Goal: Task Accomplishment & Management: Use online tool/utility

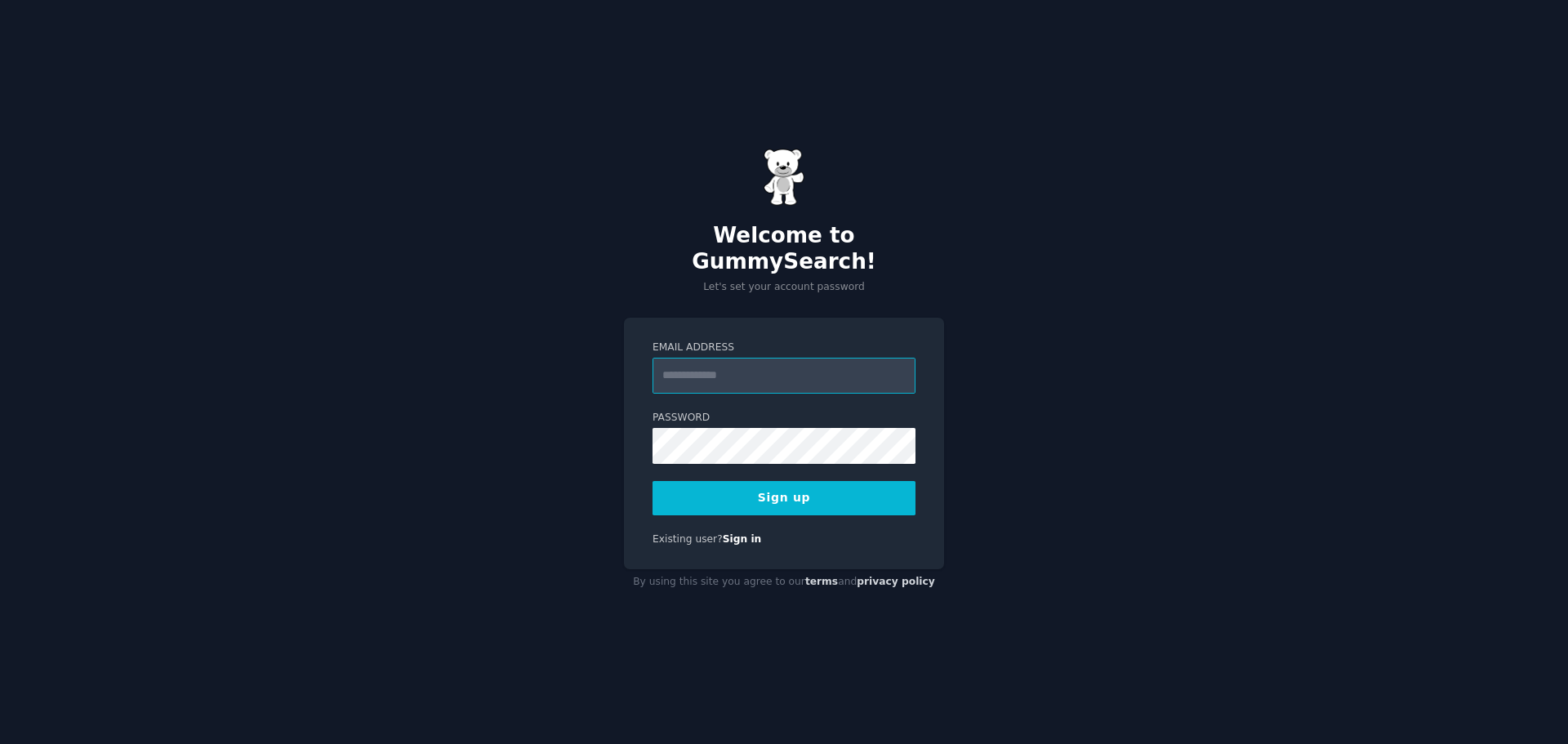
click at [766, 364] on input "Email Address" at bounding box center [784, 375] width 263 height 36
type input "**********"
click at [754, 489] on button "Sign up" at bounding box center [784, 498] width 263 height 35
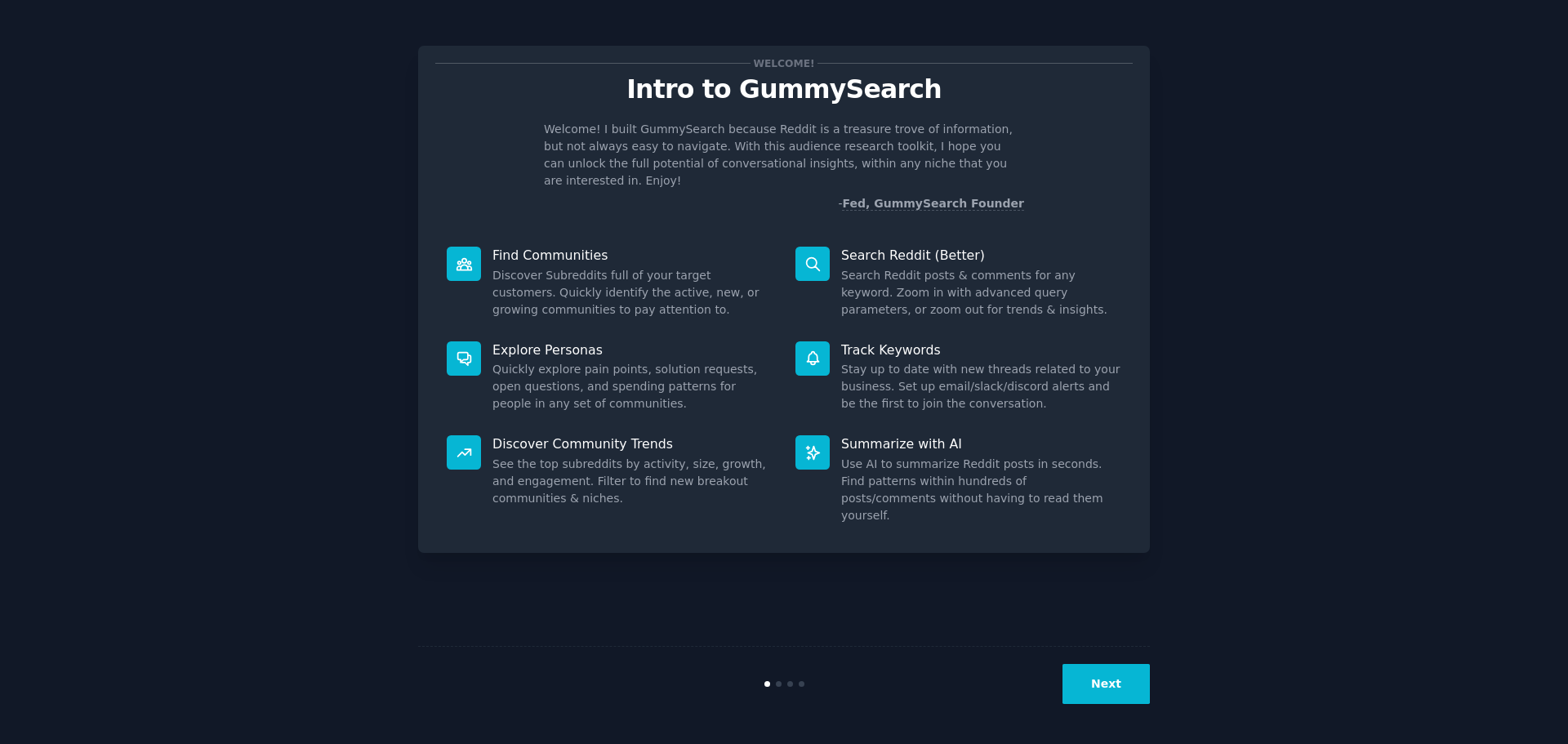
click at [1122, 685] on button "Next" at bounding box center [1105, 684] width 88 height 40
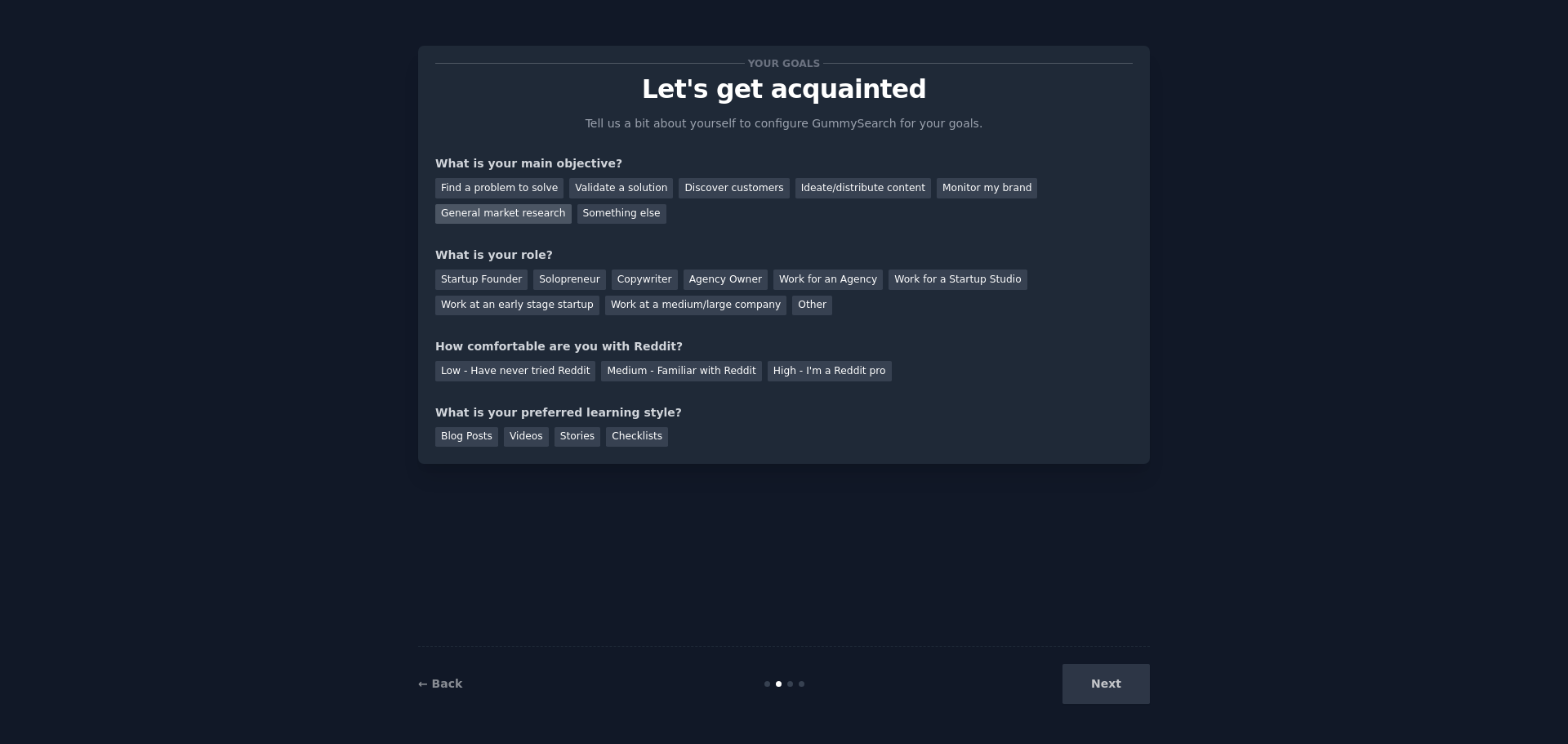
click at [571, 204] on div "General market research" at bounding box center [503, 214] width 136 height 20
click at [792, 305] on div "Other" at bounding box center [812, 306] width 40 height 20
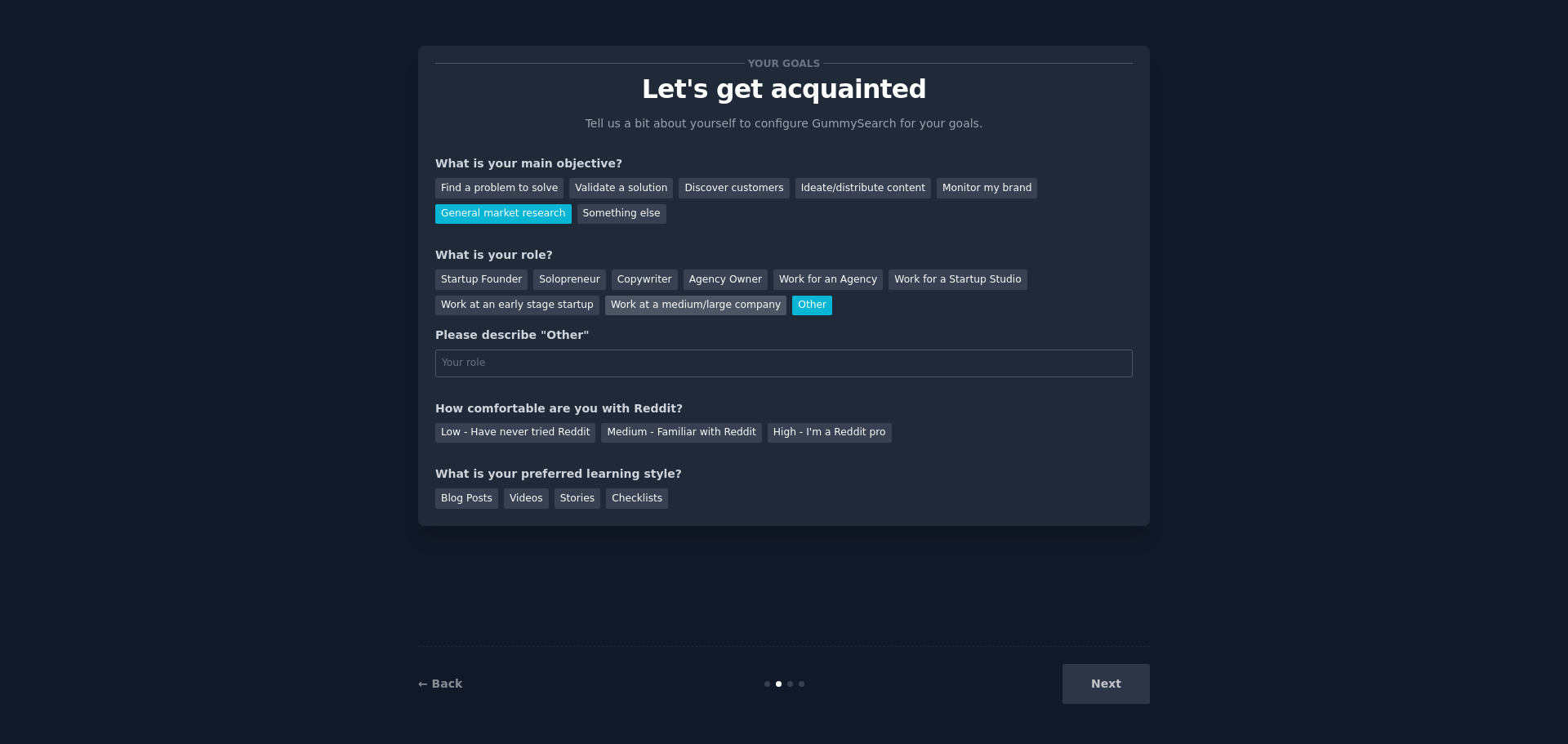
click at [605, 307] on div "Work at a medium/large company" at bounding box center [696, 306] width 181 height 20
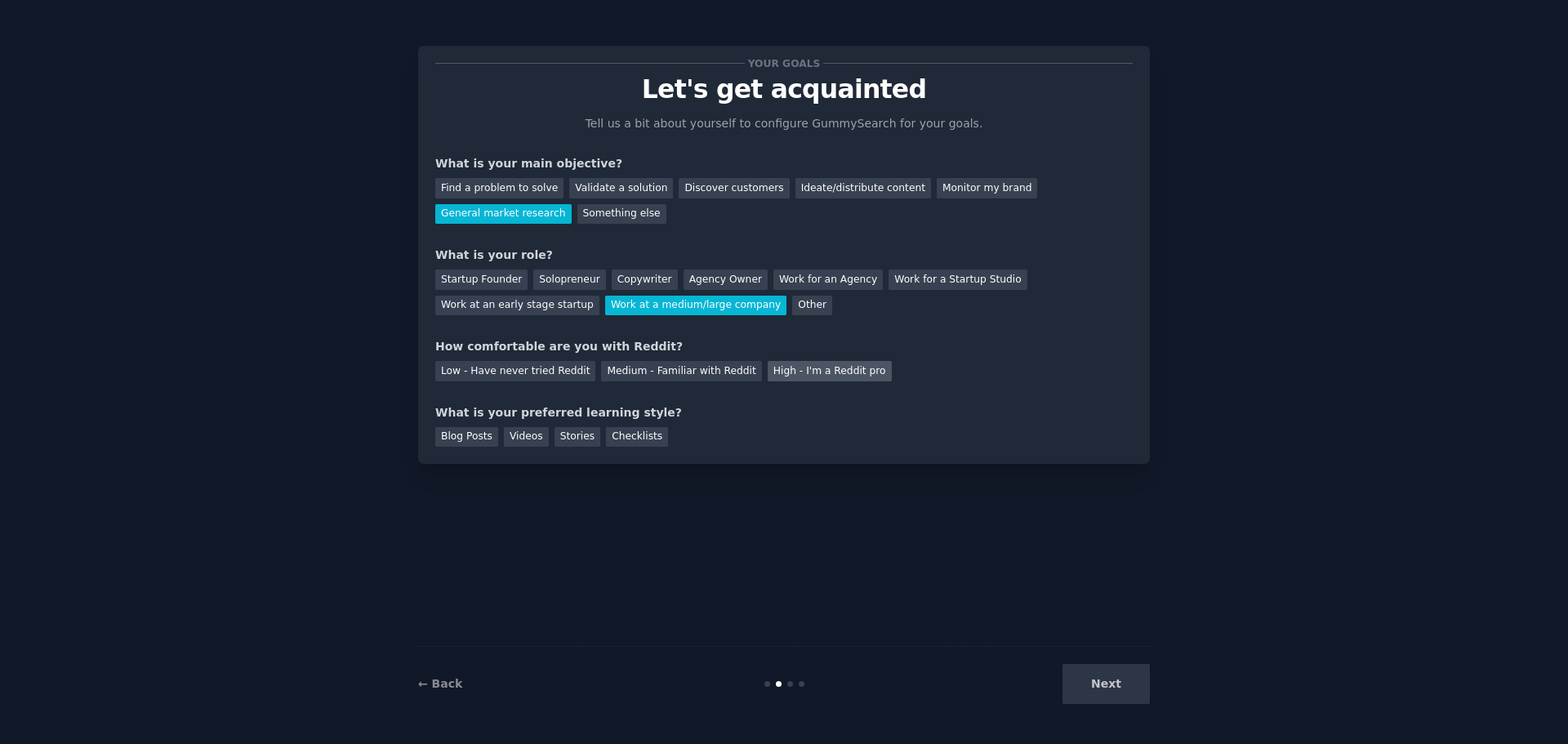
click at [778, 372] on div "High - I'm a Reddit pro" at bounding box center [829, 370] width 124 height 20
click at [472, 440] on div "Blog Posts" at bounding box center [466, 437] width 63 height 20
click at [1106, 677] on button "Next" at bounding box center [1105, 684] width 88 height 40
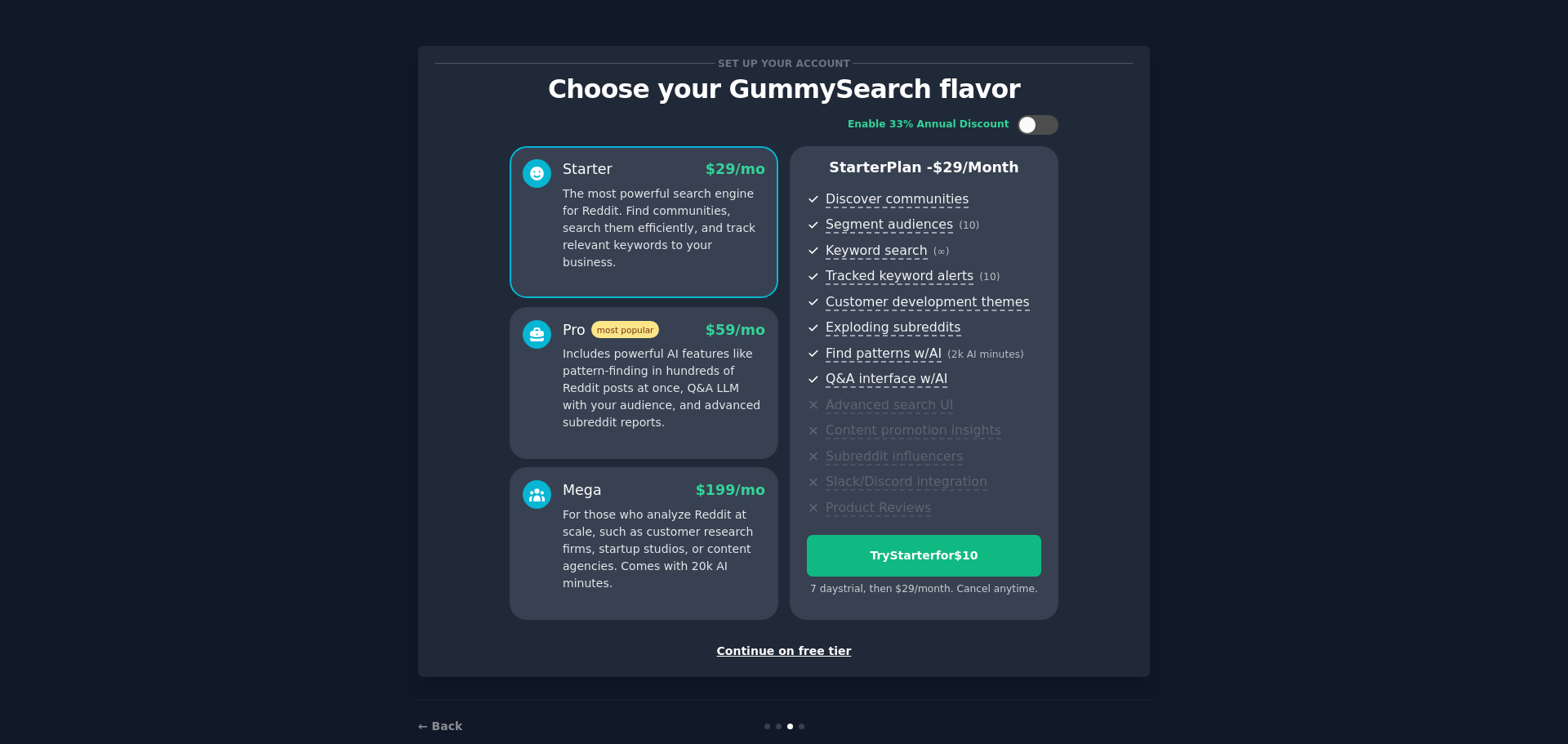
click at [778, 654] on div "Continue on free tier" at bounding box center [784, 651] width 698 height 17
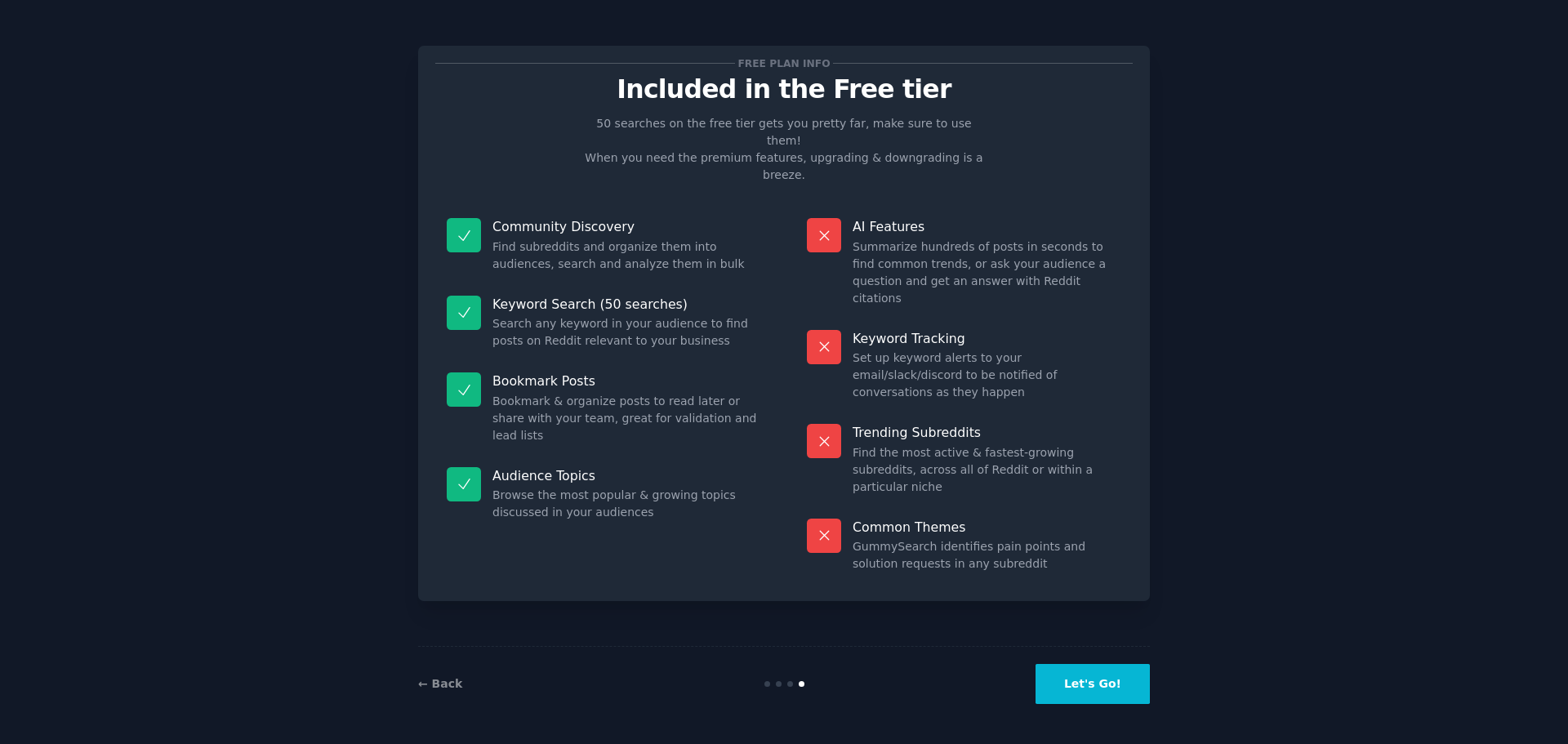
click at [1099, 687] on button "Let's Go!" at bounding box center [1092, 684] width 115 height 40
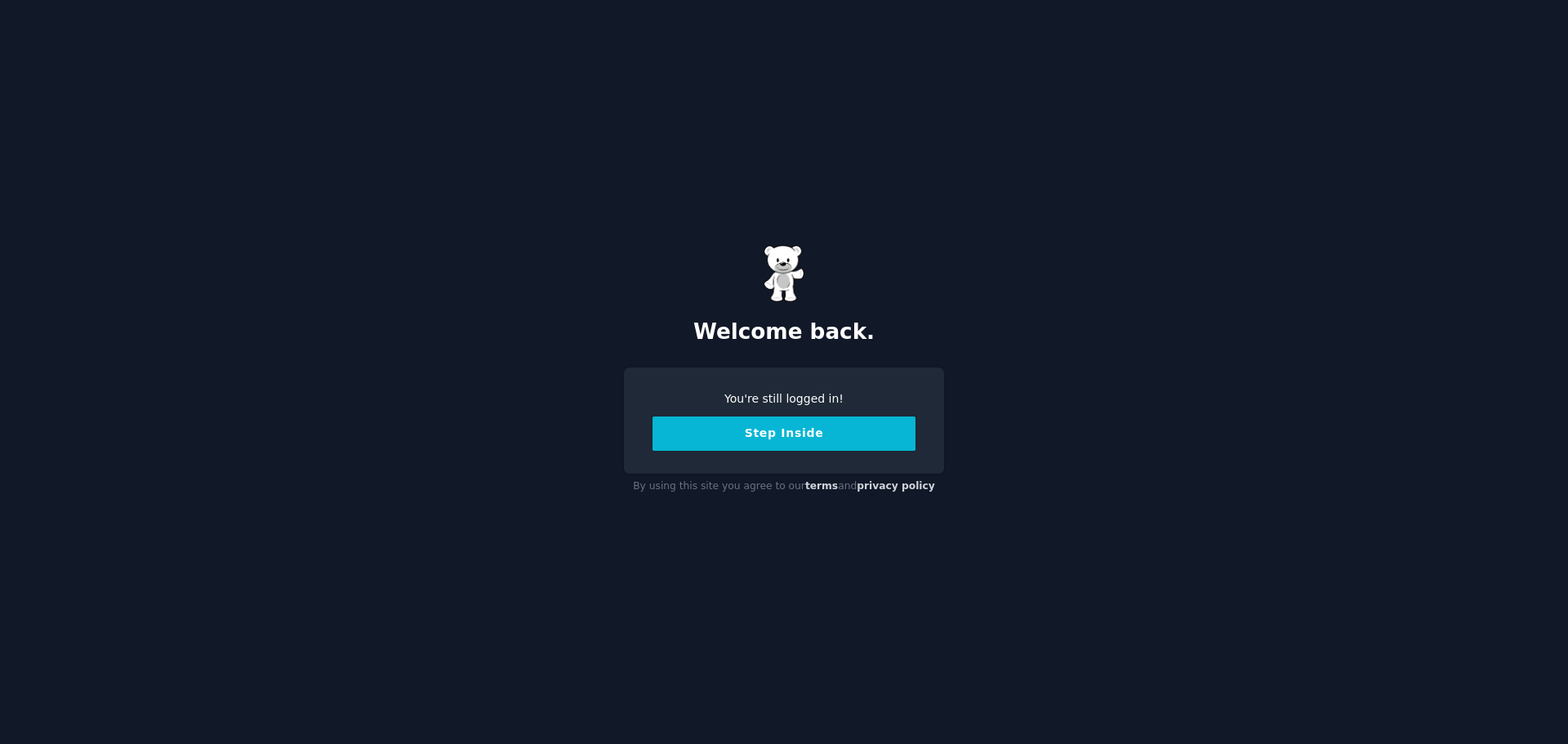
click at [779, 441] on button "Step Inside" at bounding box center [784, 434] width 263 height 35
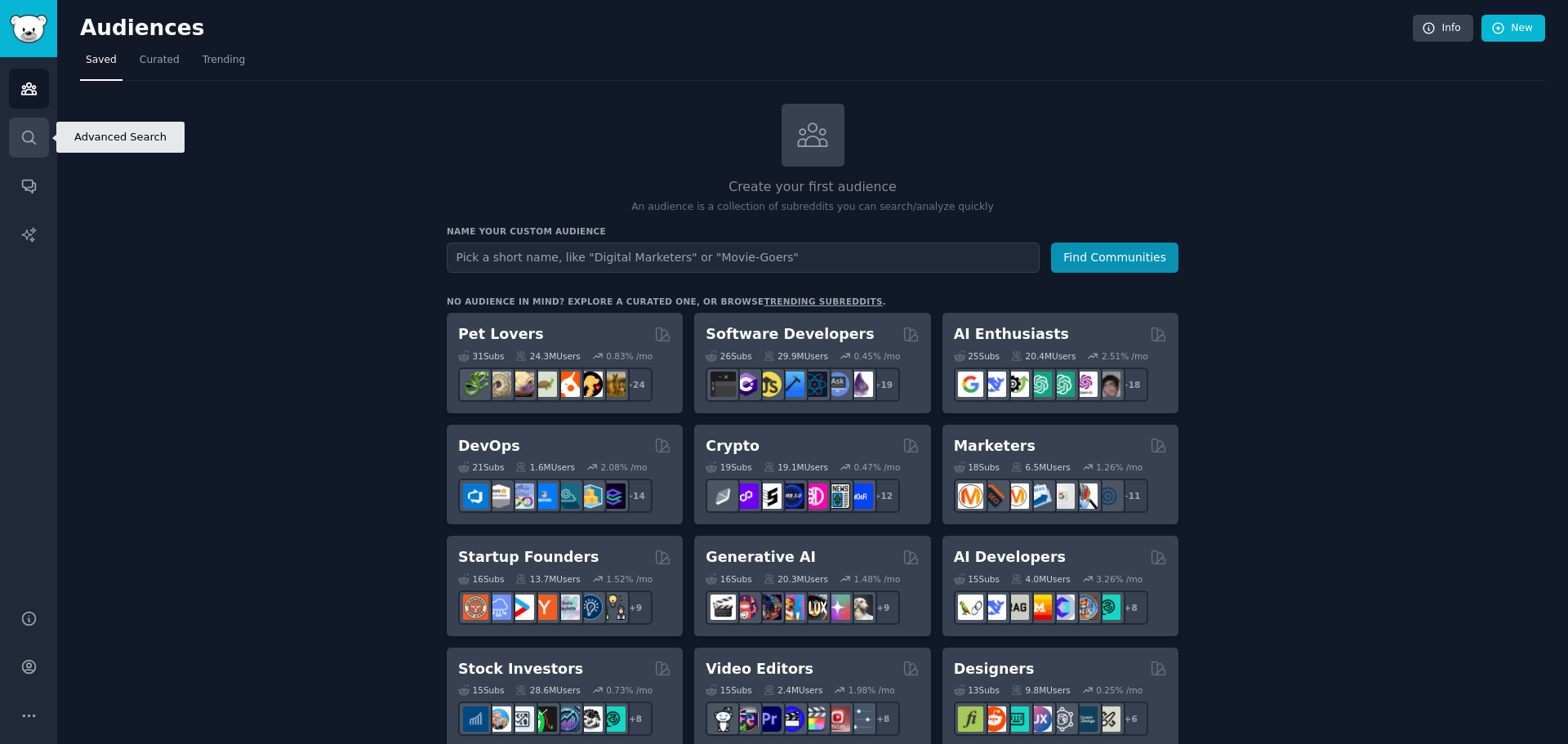
click at [22, 140] on icon "Sidebar" at bounding box center [29, 138] width 17 height 17
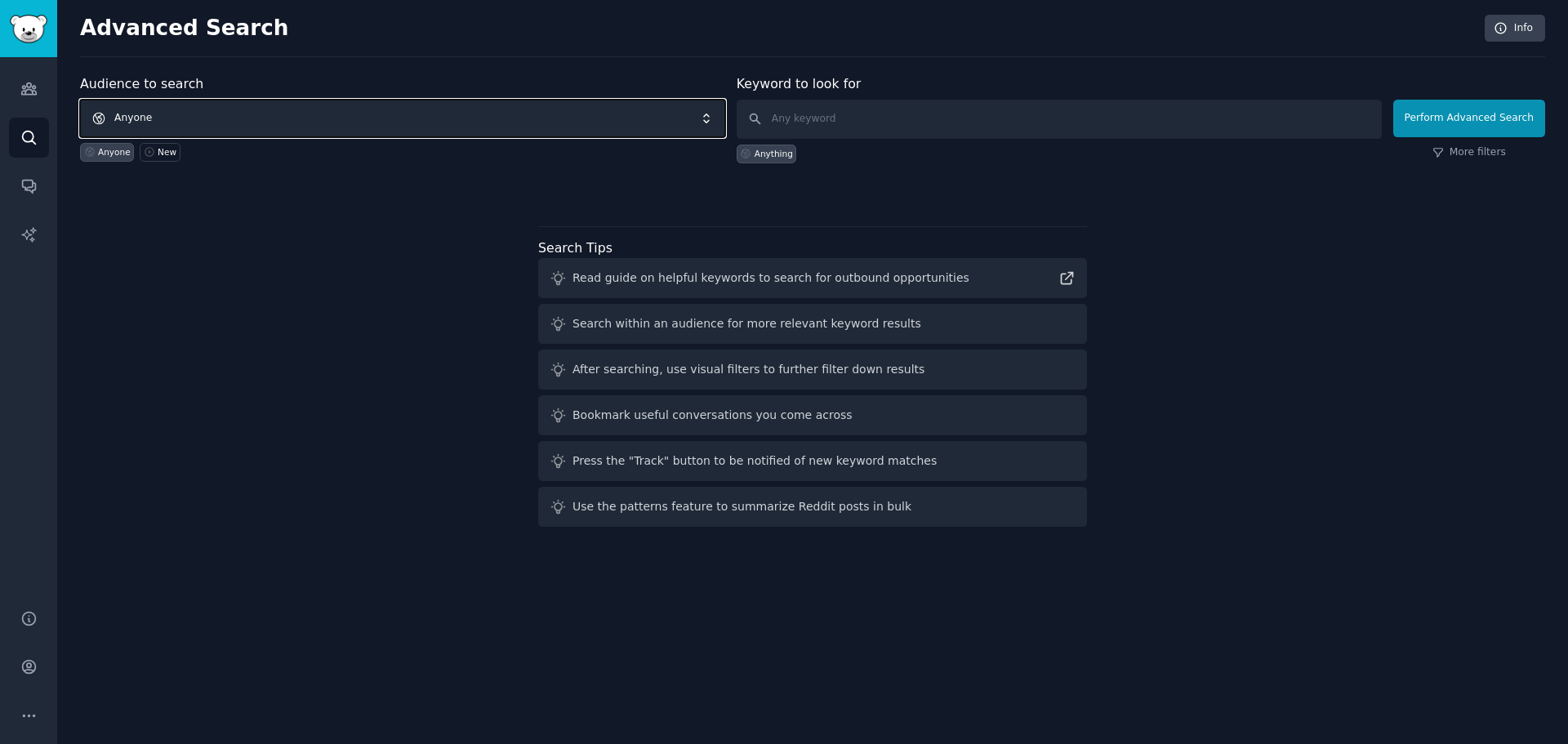
click at [179, 116] on span "Anyone" at bounding box center [402, 118] width 645 height 38
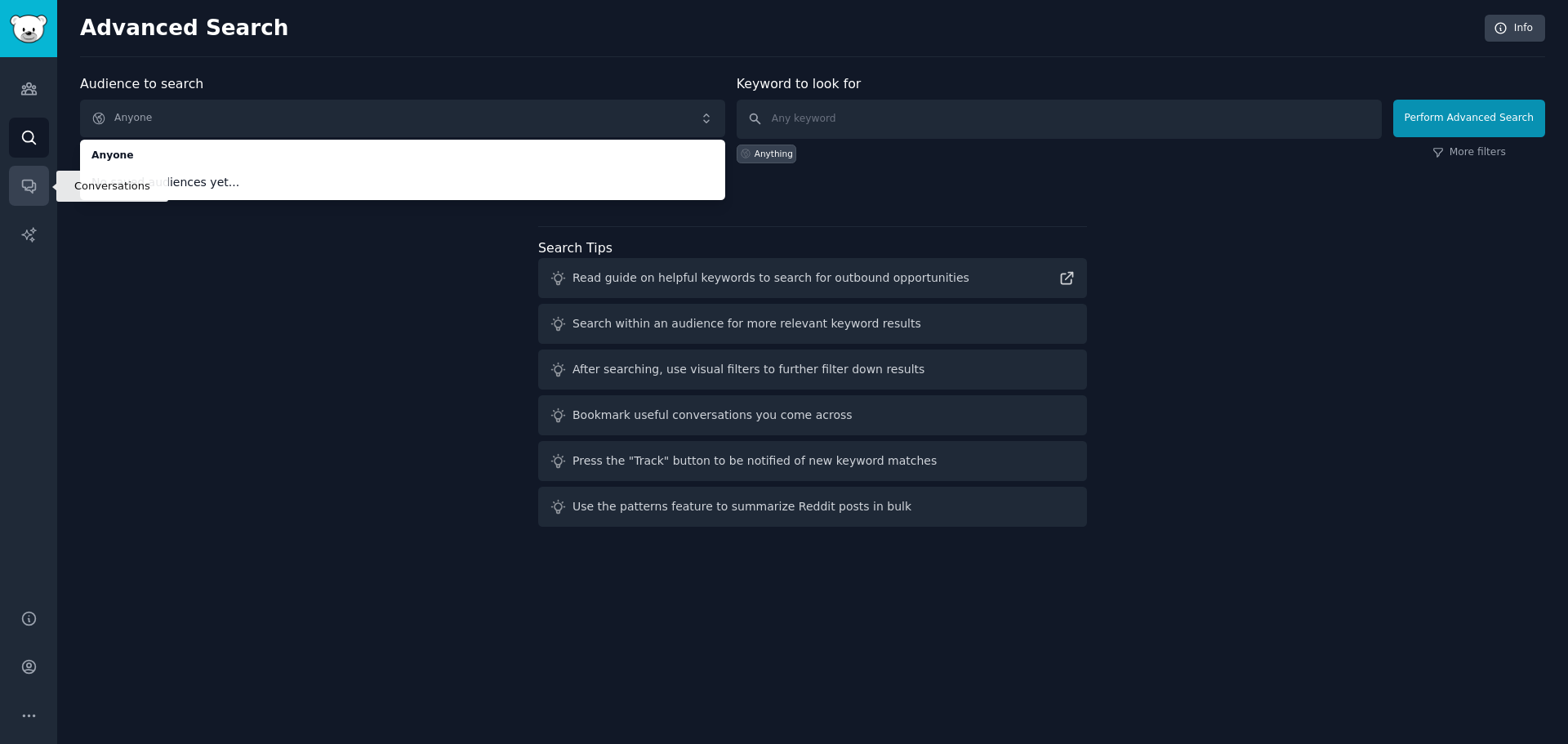
click at [30, 190] on icon "Sidebar" at bounding box center [29, 187] width 13 height 13
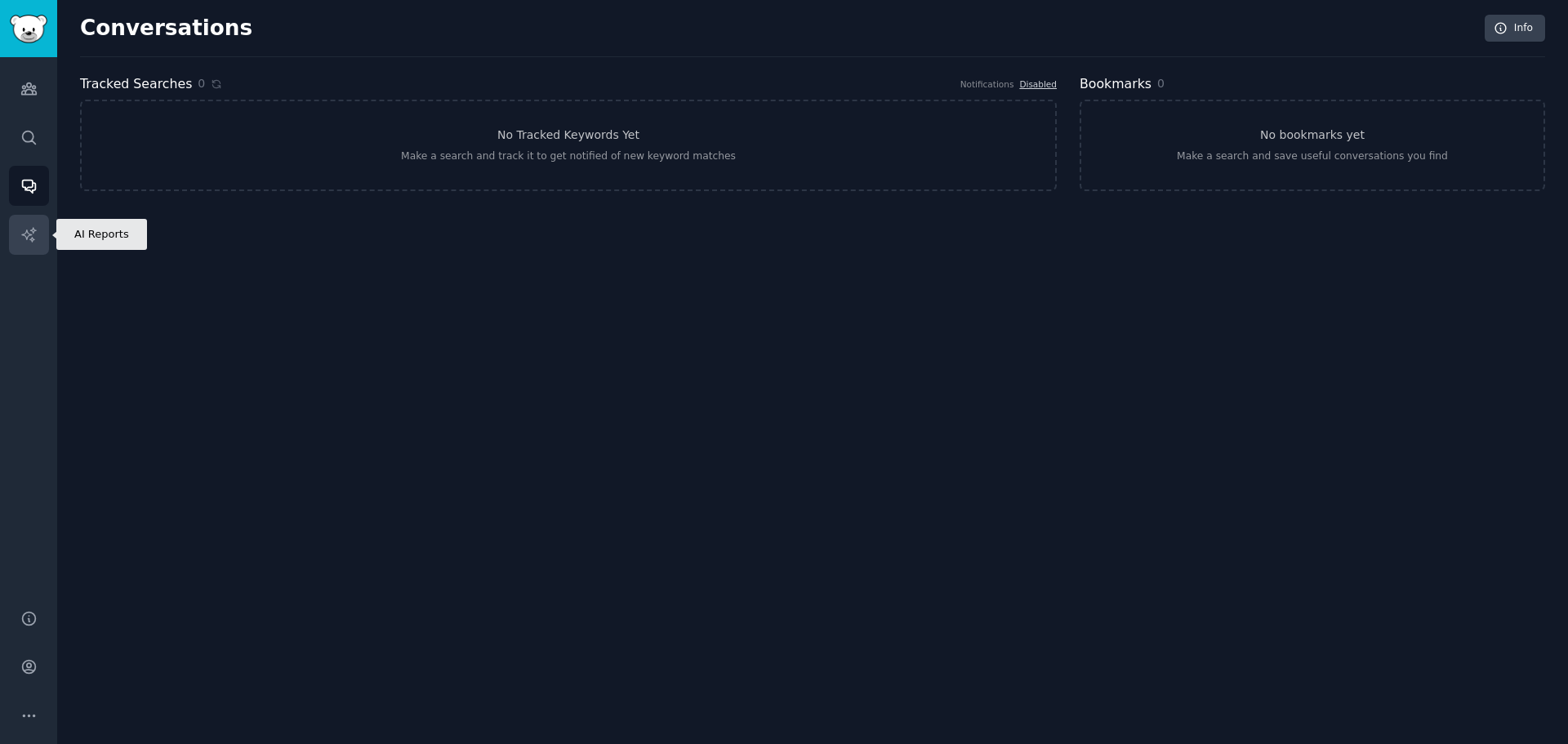
click at [36, 245] on link "AI Reports" at bounding box center [29, 235] width 40 height 40
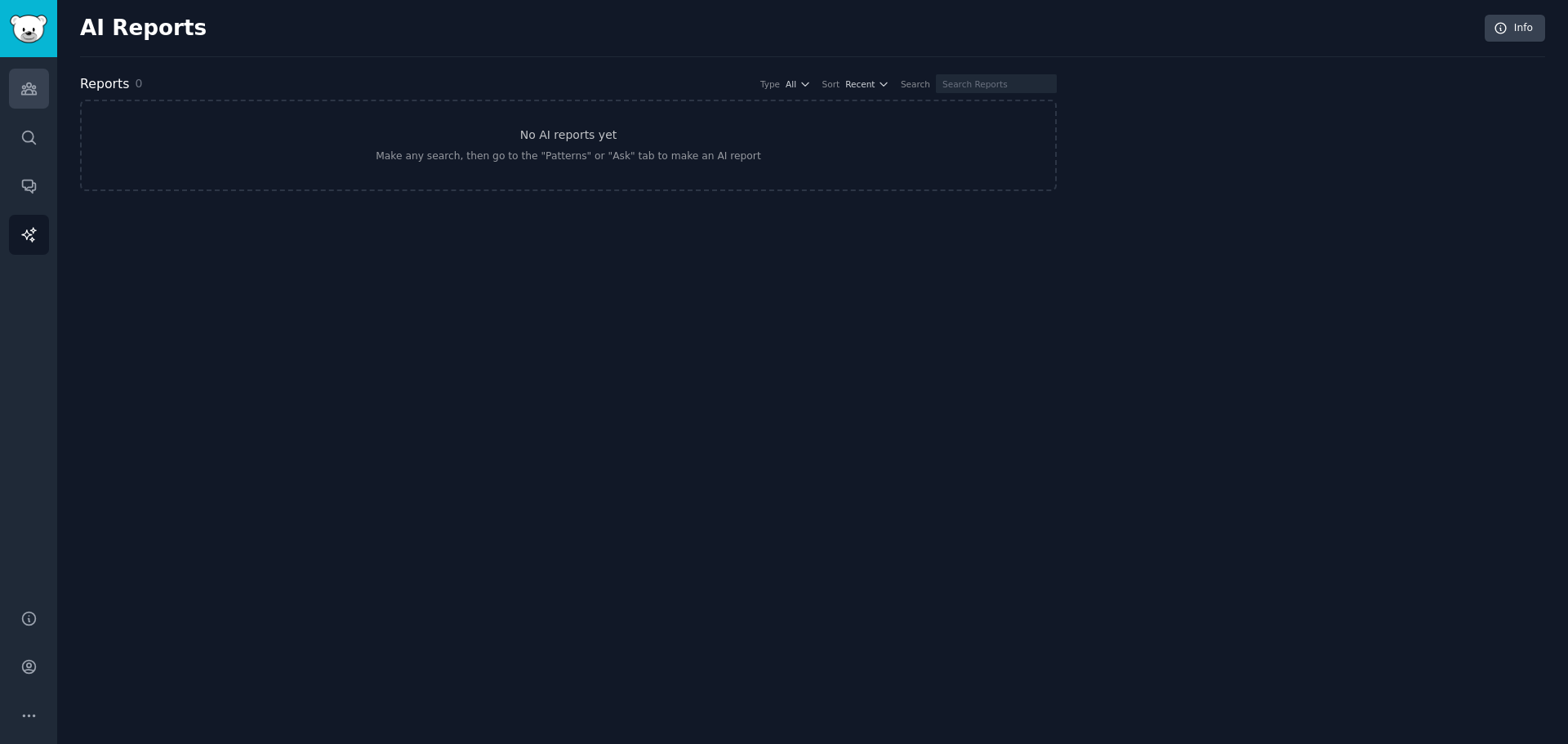
click at [29, 86] on icon "Sidebar" at bounding box center [29, 89] width 17 height 17
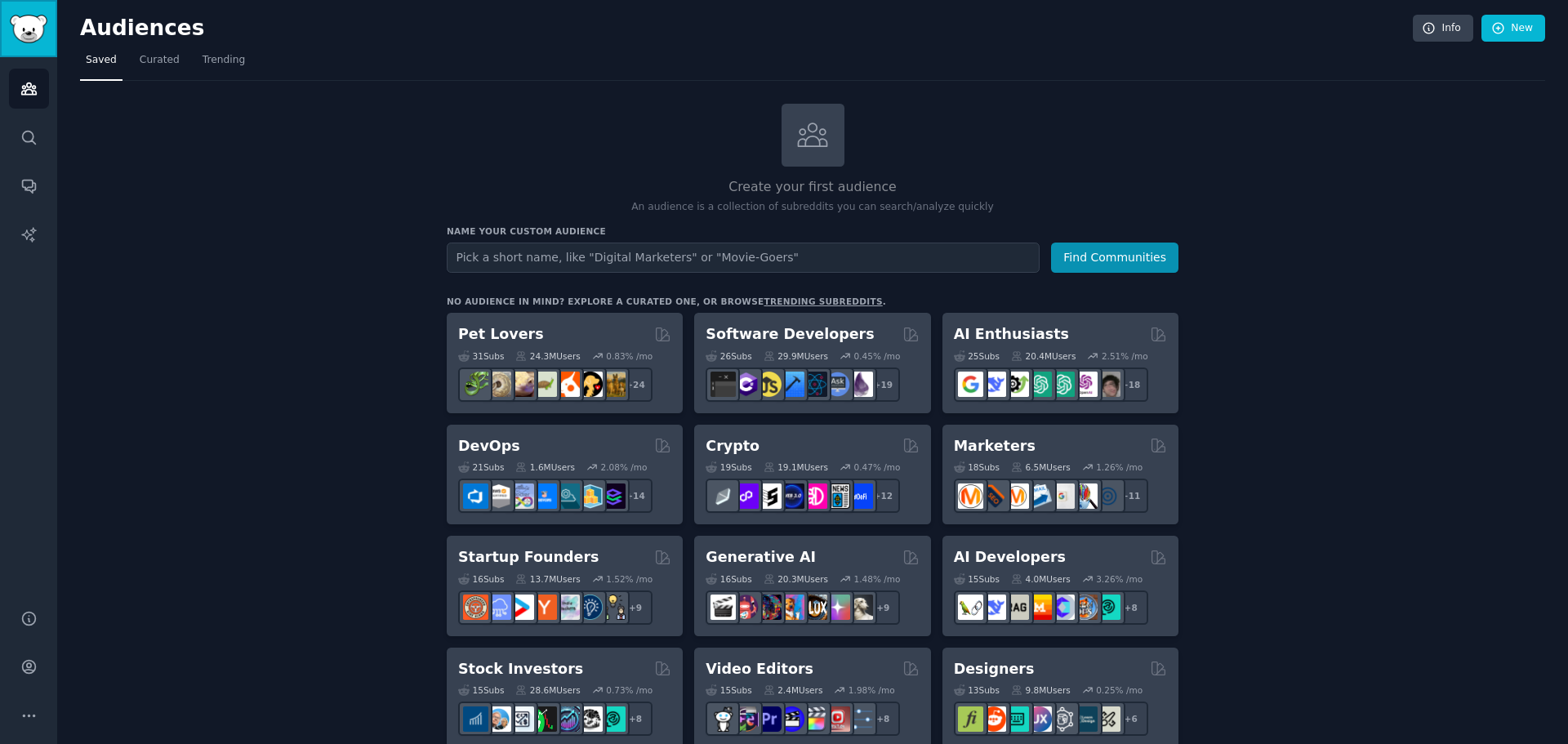
click at [34, 34] on img "Sidebar" at bounding box center [28, 29] width 38 height 29
click at [693, 253] on input "text" at bounding box center [742, 257] width 593 height 30
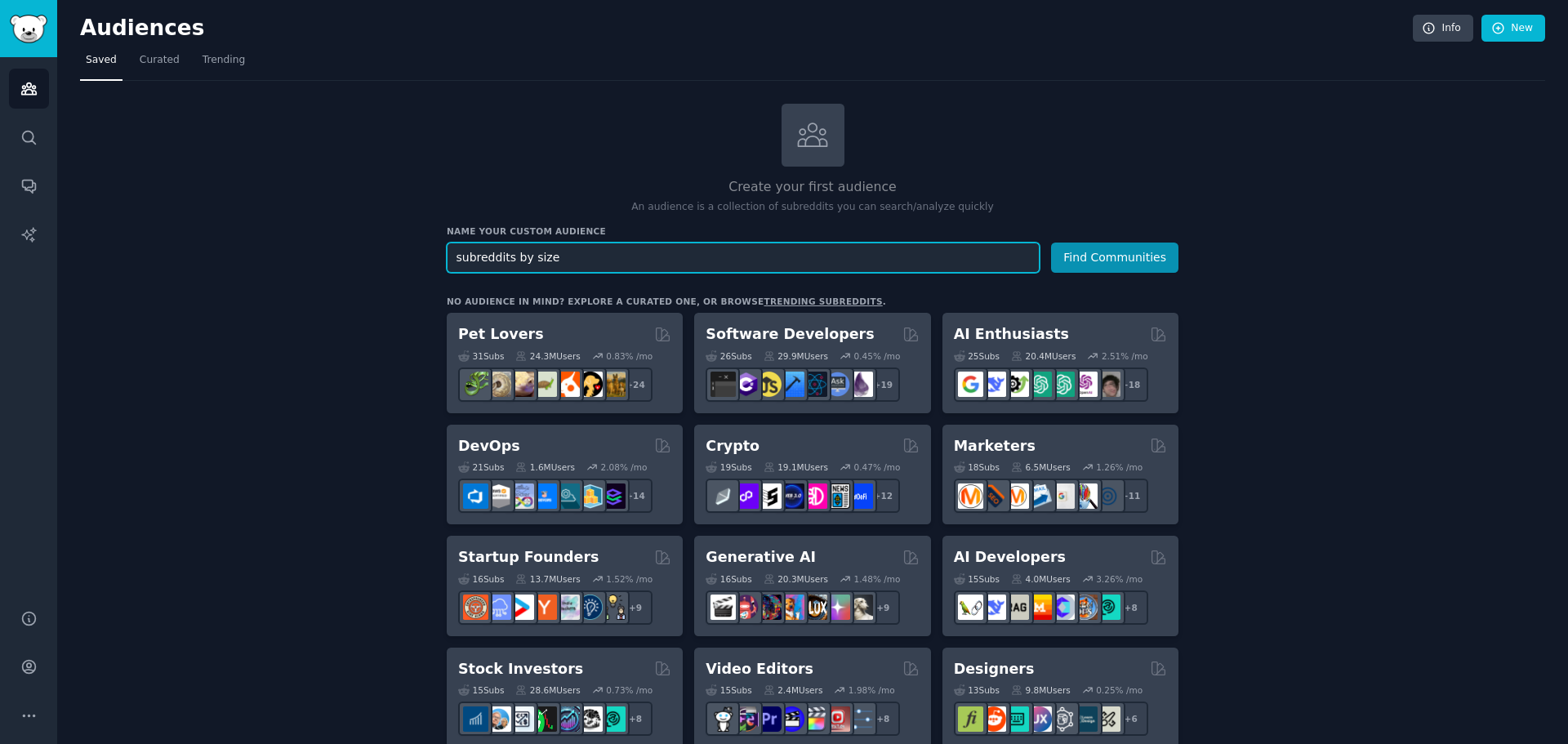
type input "subreddits by size"
click at [1050, 243] on button "Find Communities" at bounding box center [1114, 257] width 127 height 30
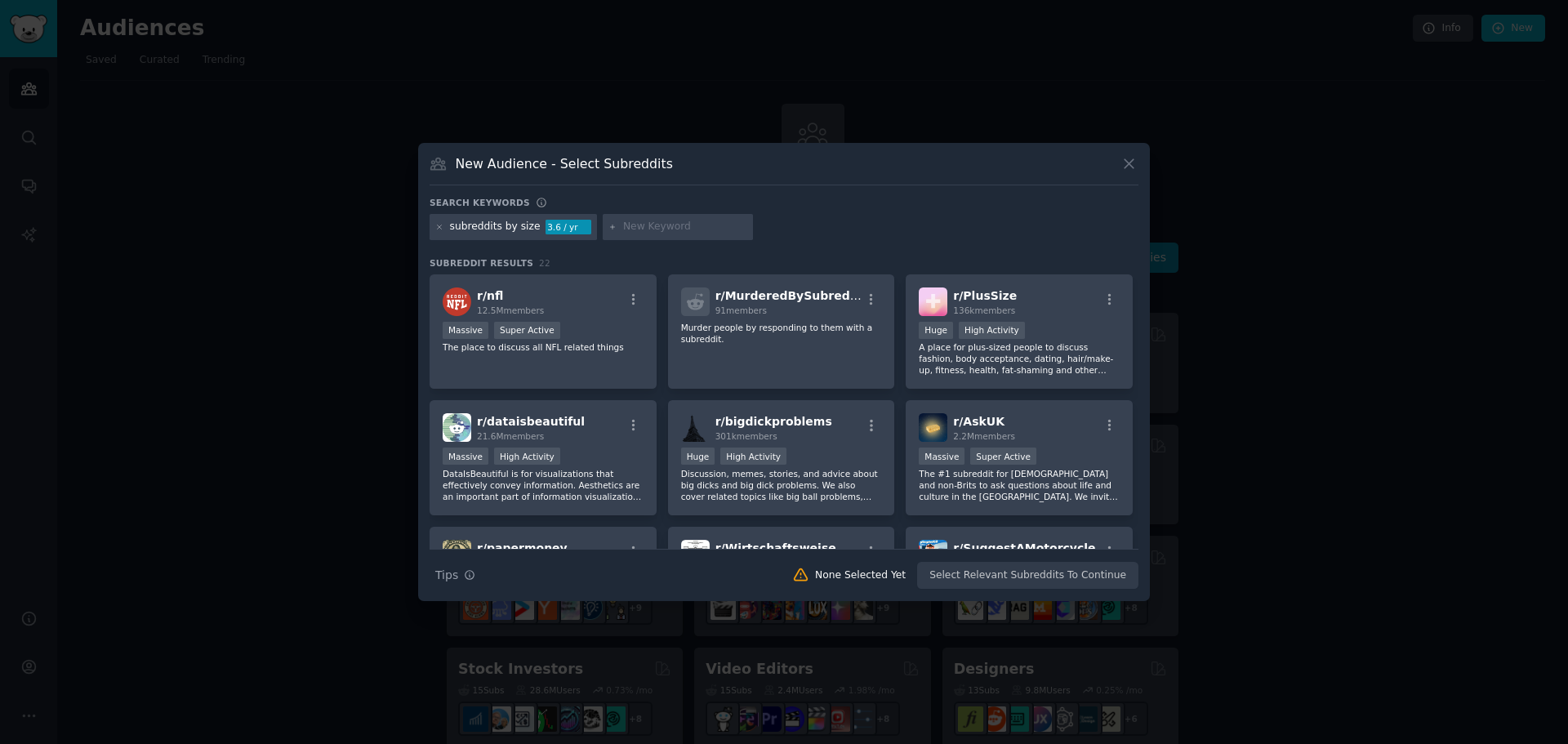
click at [1134, 169] on icon at bounding box center [1129, 164] width 17 height 17
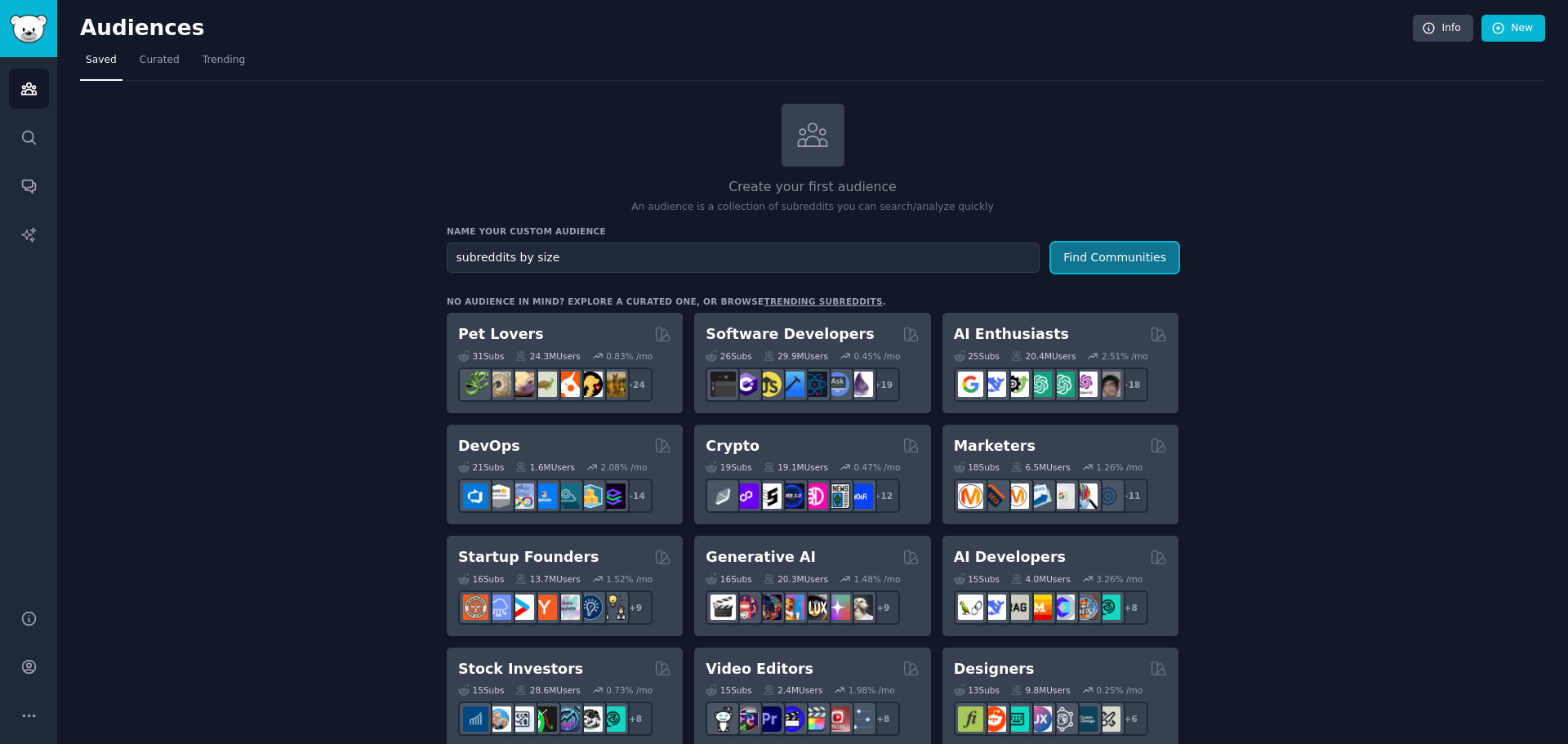
click at [1125, 261] on button "Find Communities" at bounding box center [1114, 257] width 127 height 30
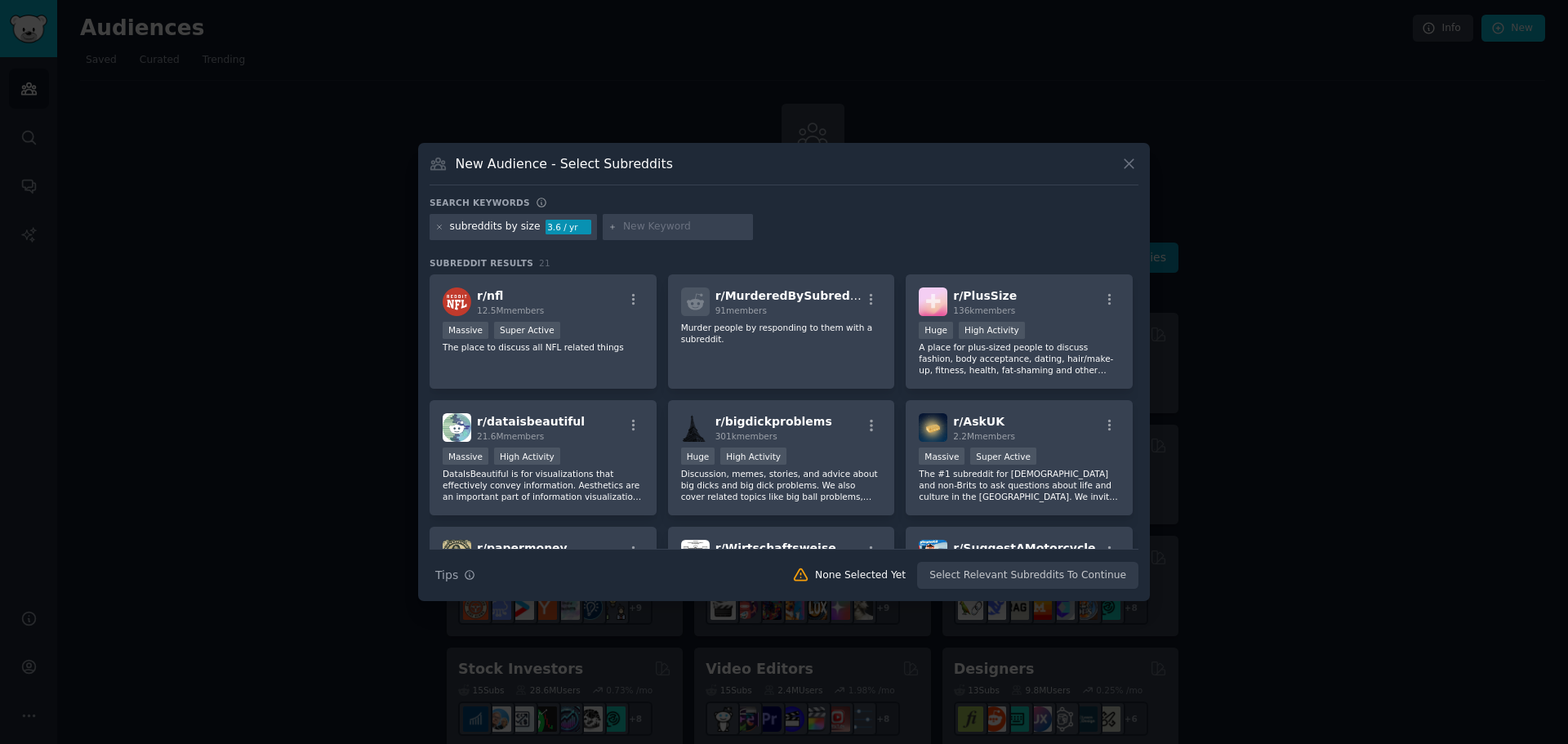
click at [1128, 167] on icon at bounding box center [1129, 164] width 17 height 17
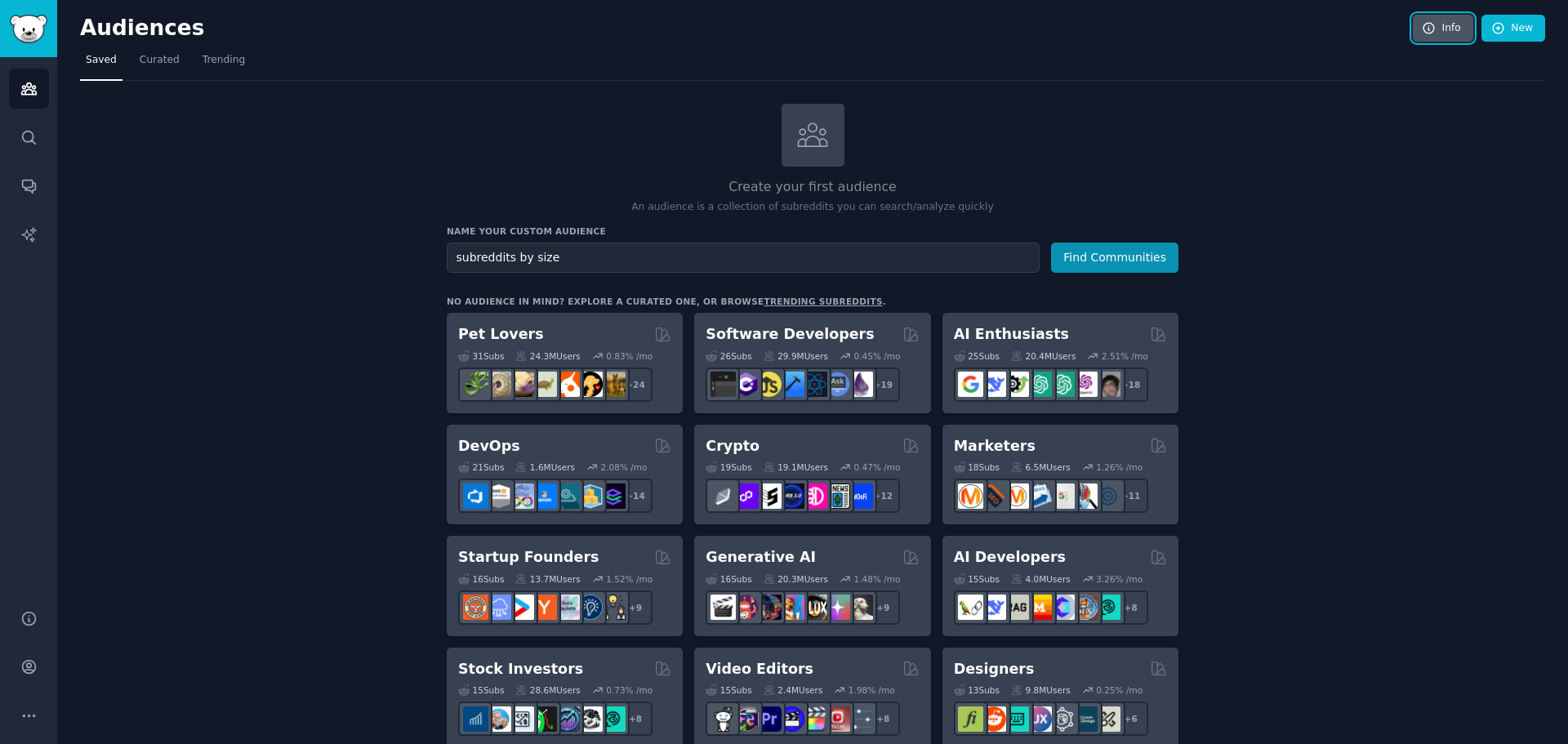
click at [1461, 29] on link "Info" at bounding box center [1443, 28] width 61 height 28
